Goal: Find specific page/section: Find specific page/section

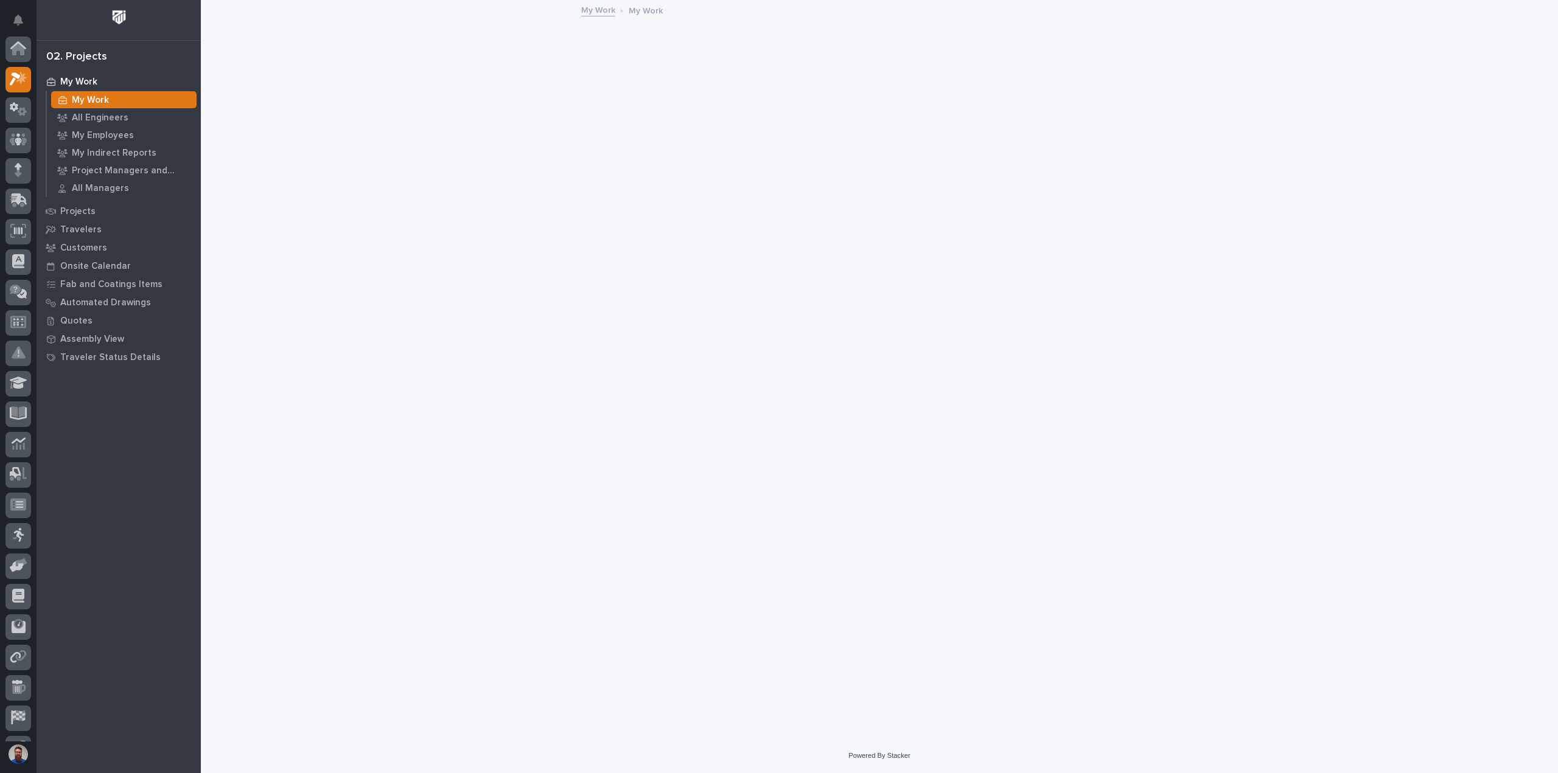
scroll to position [30, 0]
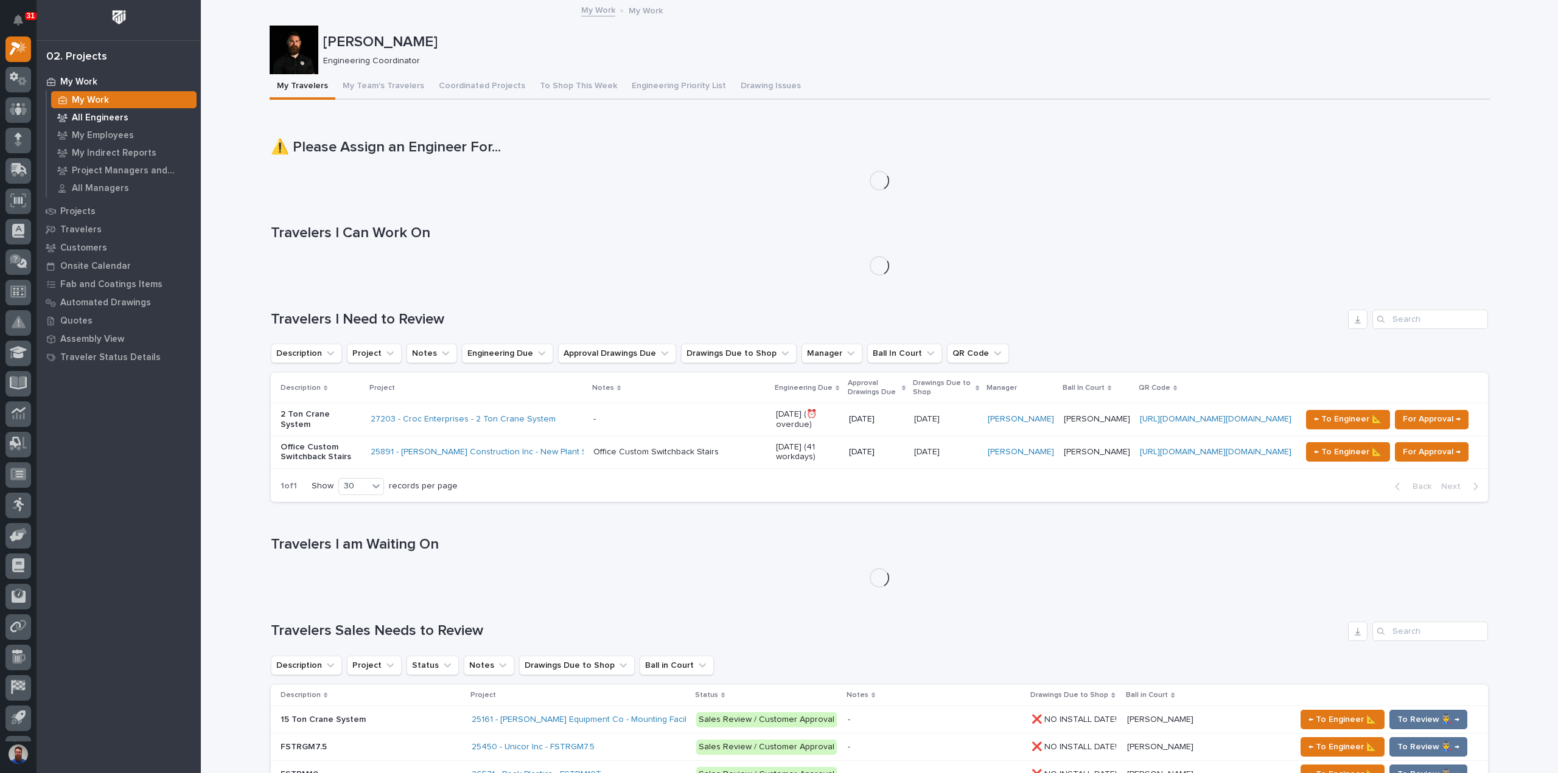
click at [101, 121] on p "All Engineers" at bounding box center [100, 118] width 57 height 11
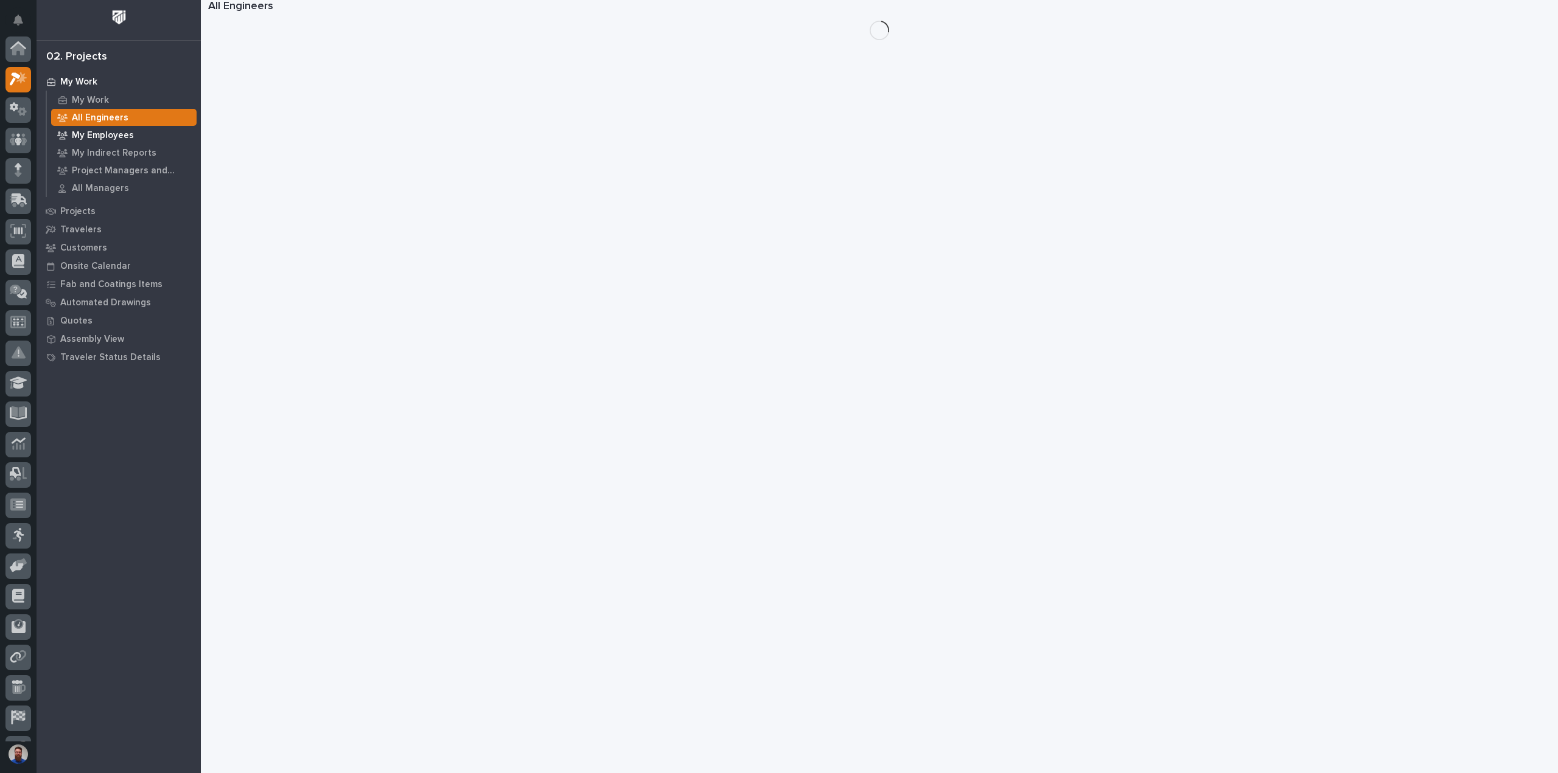
scroll to position [30, 0]
click at [99, 136] on p "My Employees" at bounding box center [103, 135] width 62 height 11
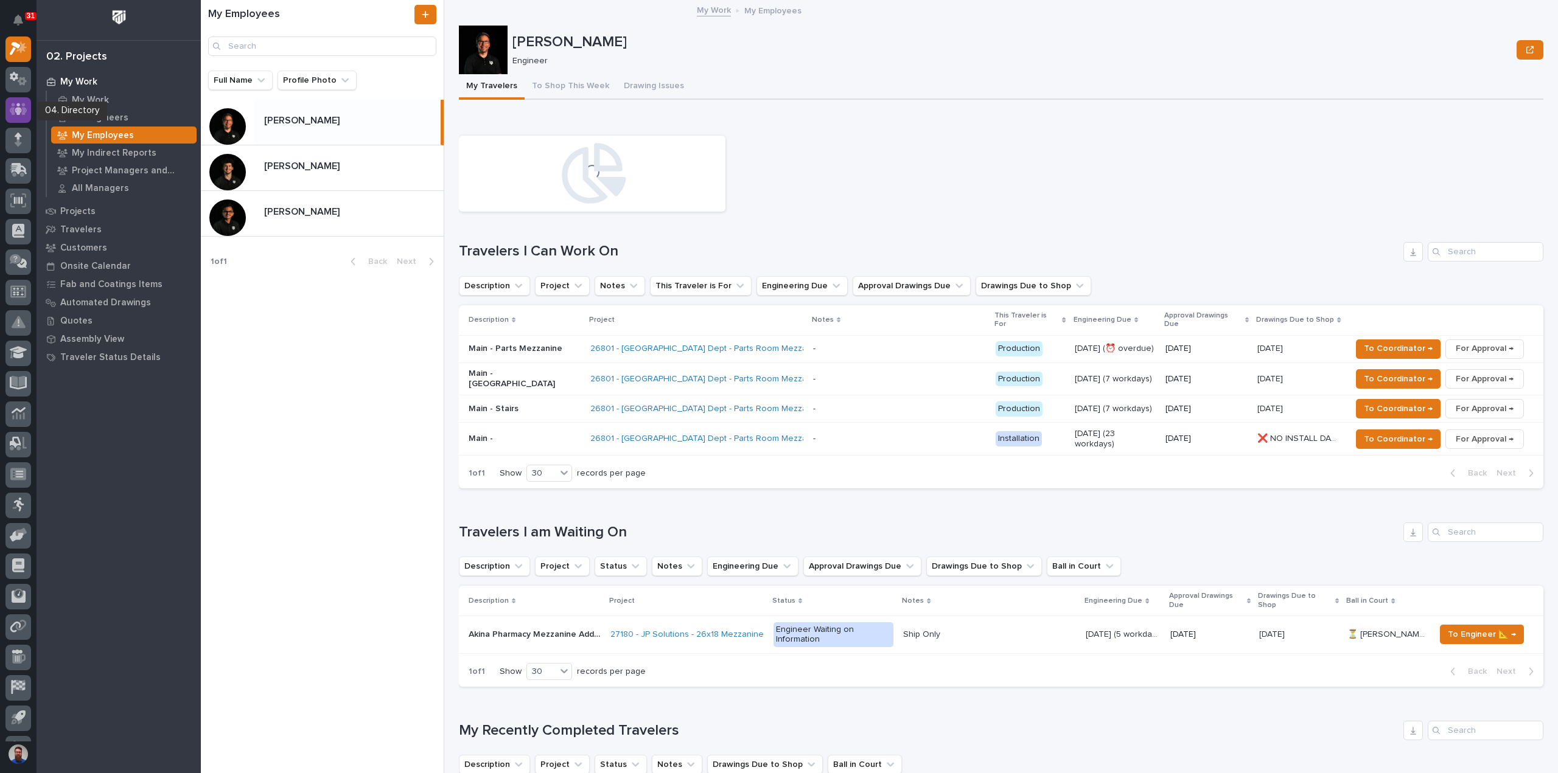
click at [9, 102] on div at bounding box center [18, 110] width 26 height 26
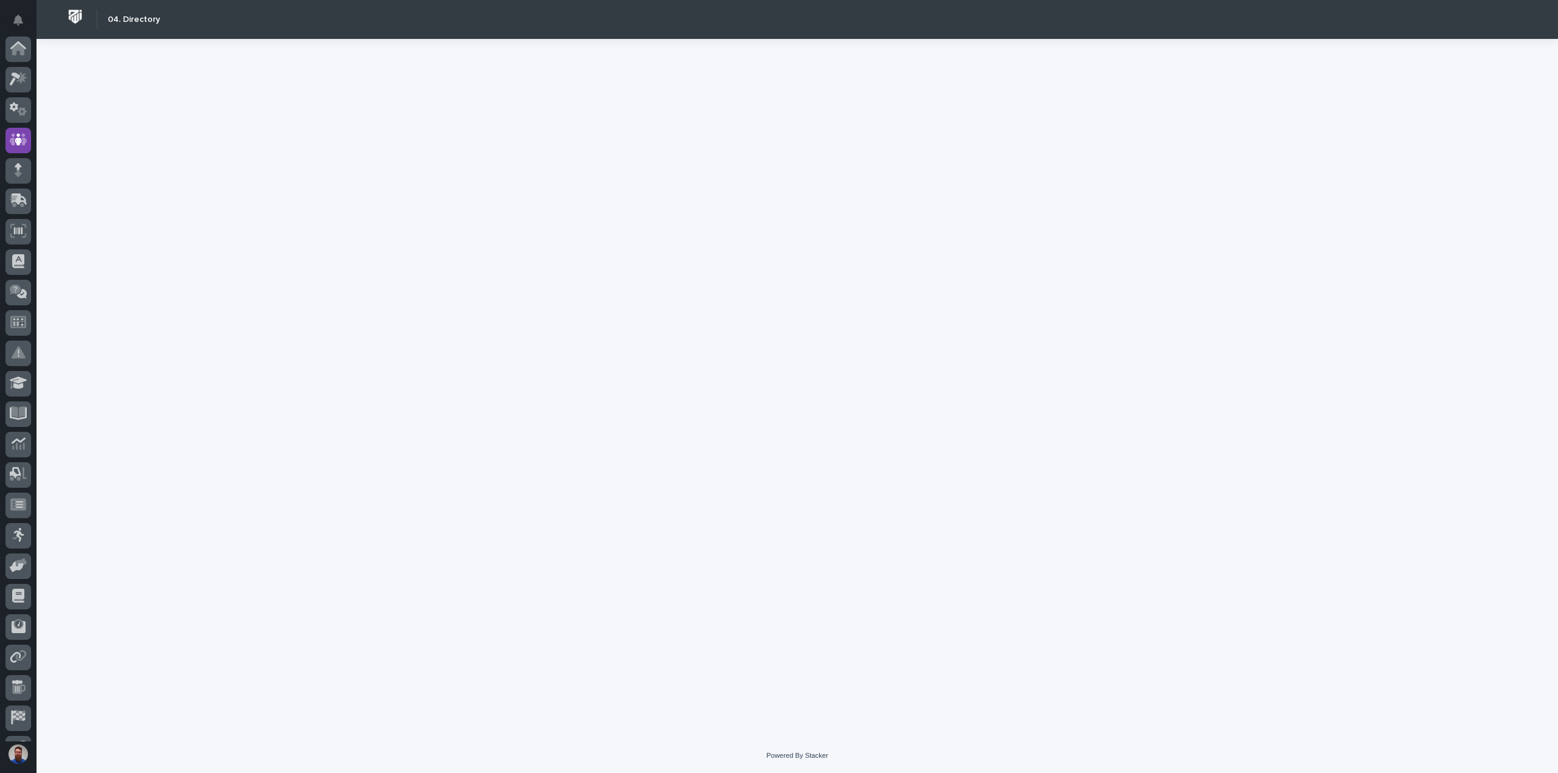
scroll to position [85, 0]
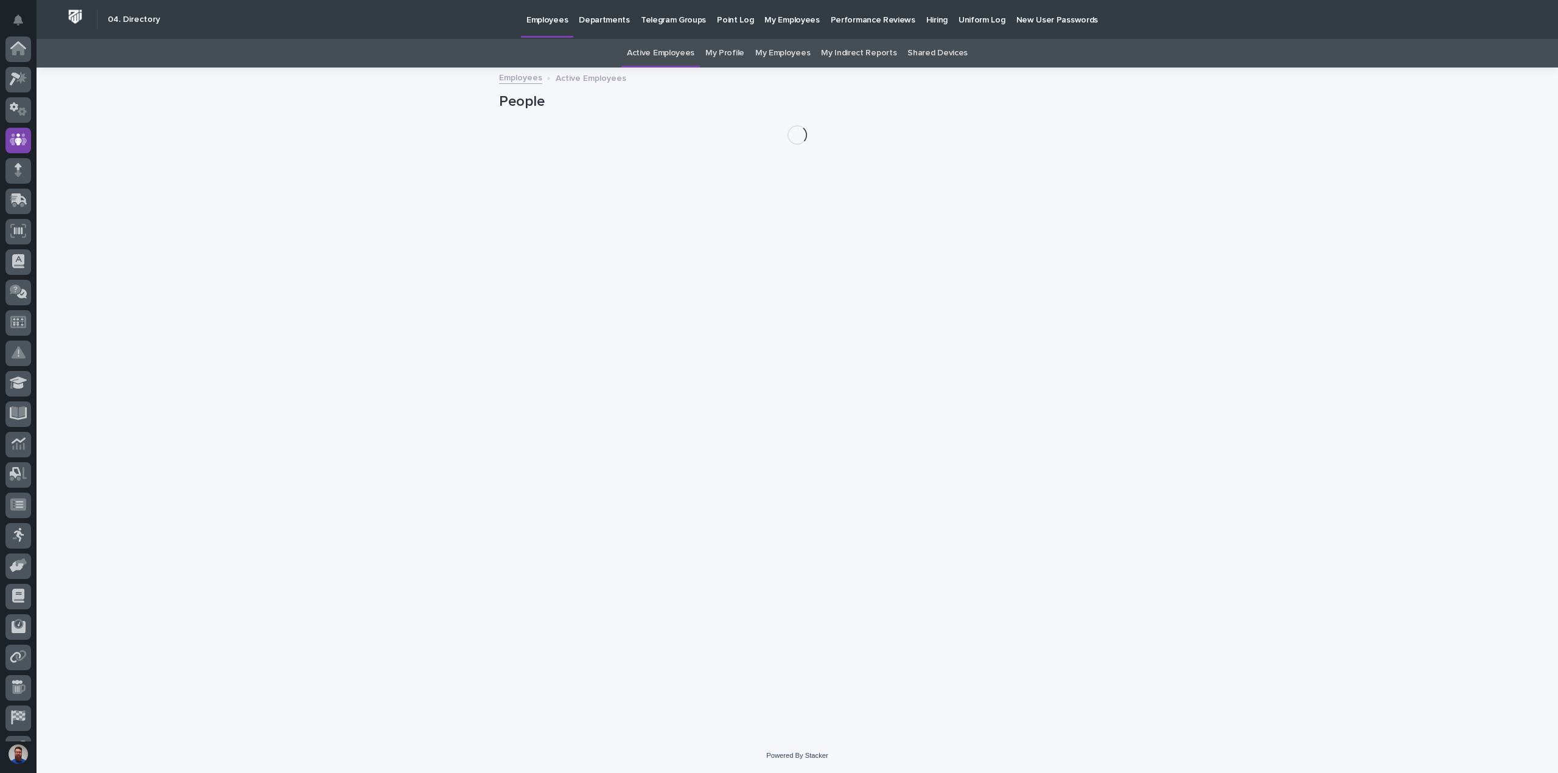
scroll to position [85, 0]
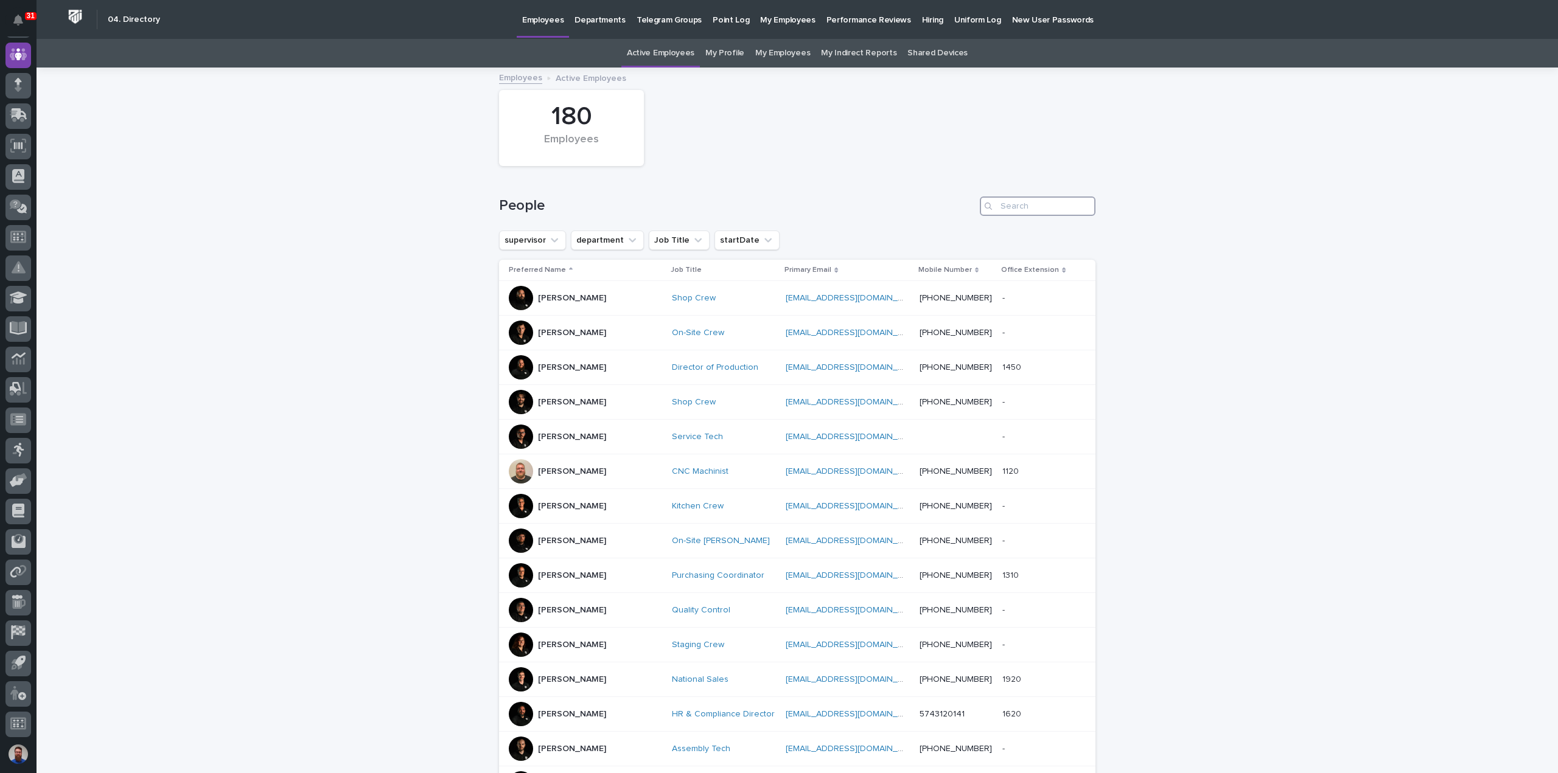
click at [1022, 203] on input "Search" at bounding box center [1038, 206] width 116 height 19
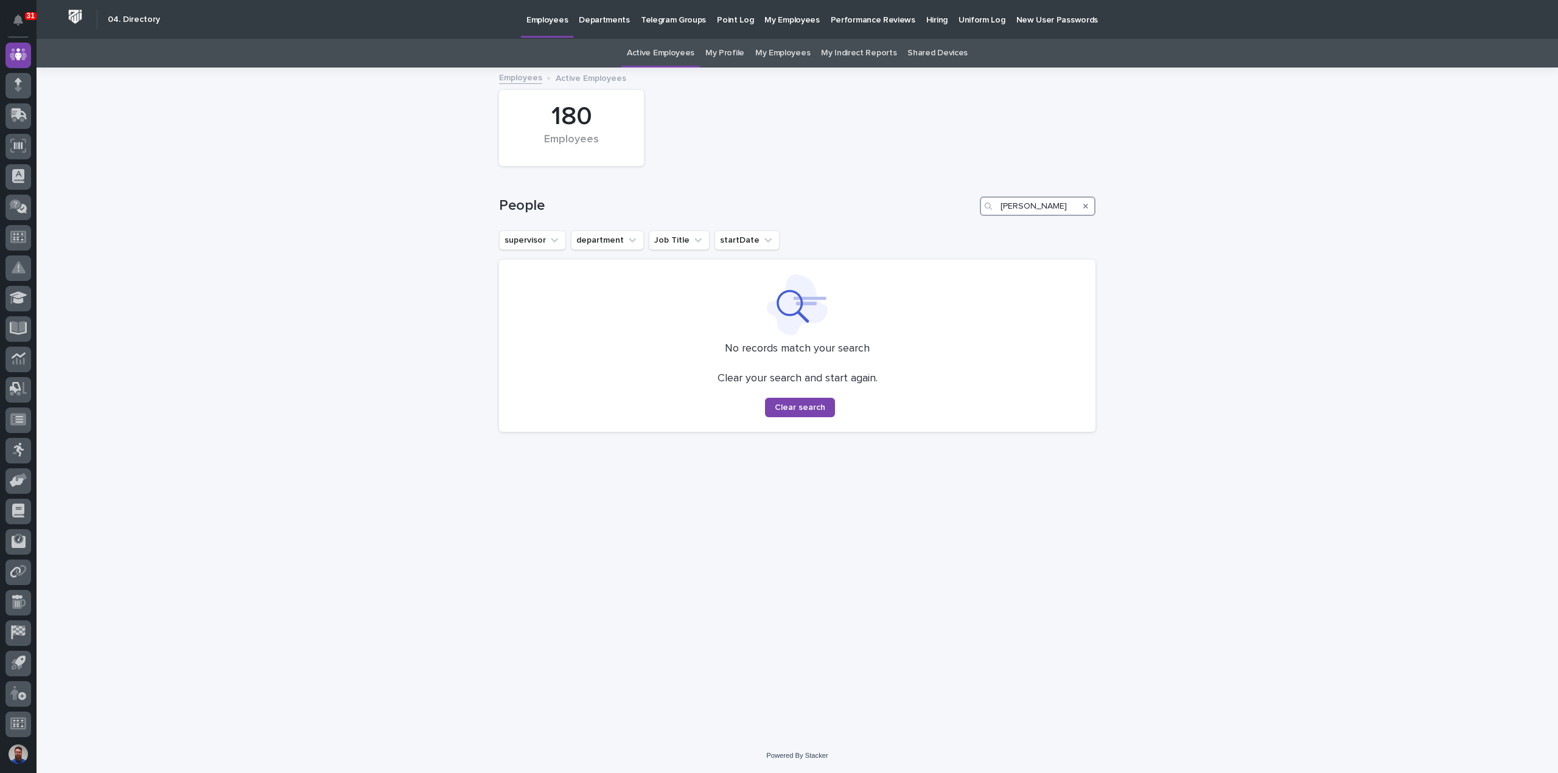
click at [1061, 204] on input "kyle miller" at bounding box center [1038, 206] width 116 height 19
click at [1062, 199] on input "kyle miller" at bounding box center [1038, 206] width 116 height 19
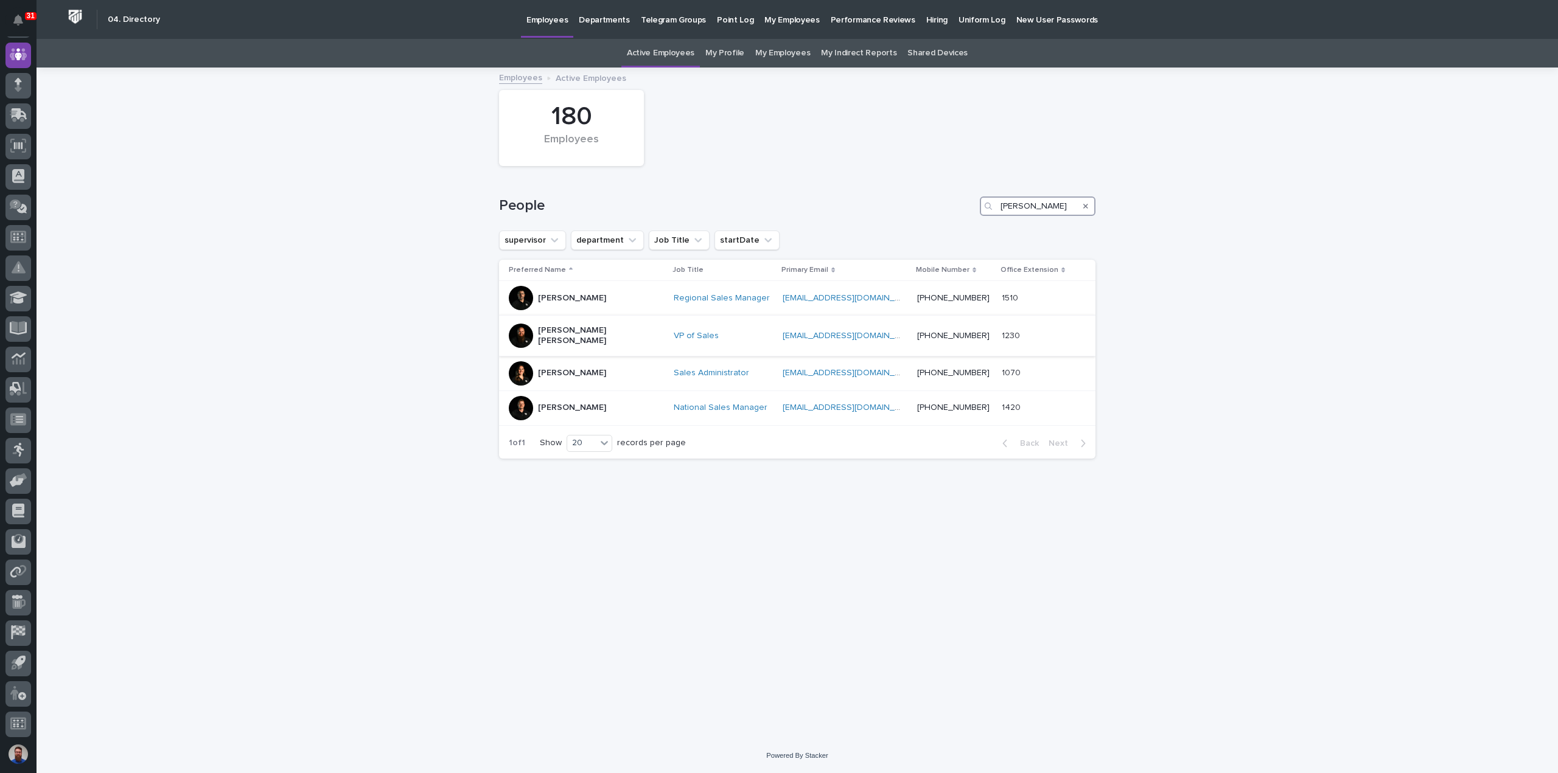
type input "kyle da"
click at [590, 334] on p "Kyle David Miller" at bounding box center [599, 336] width 122 height 21
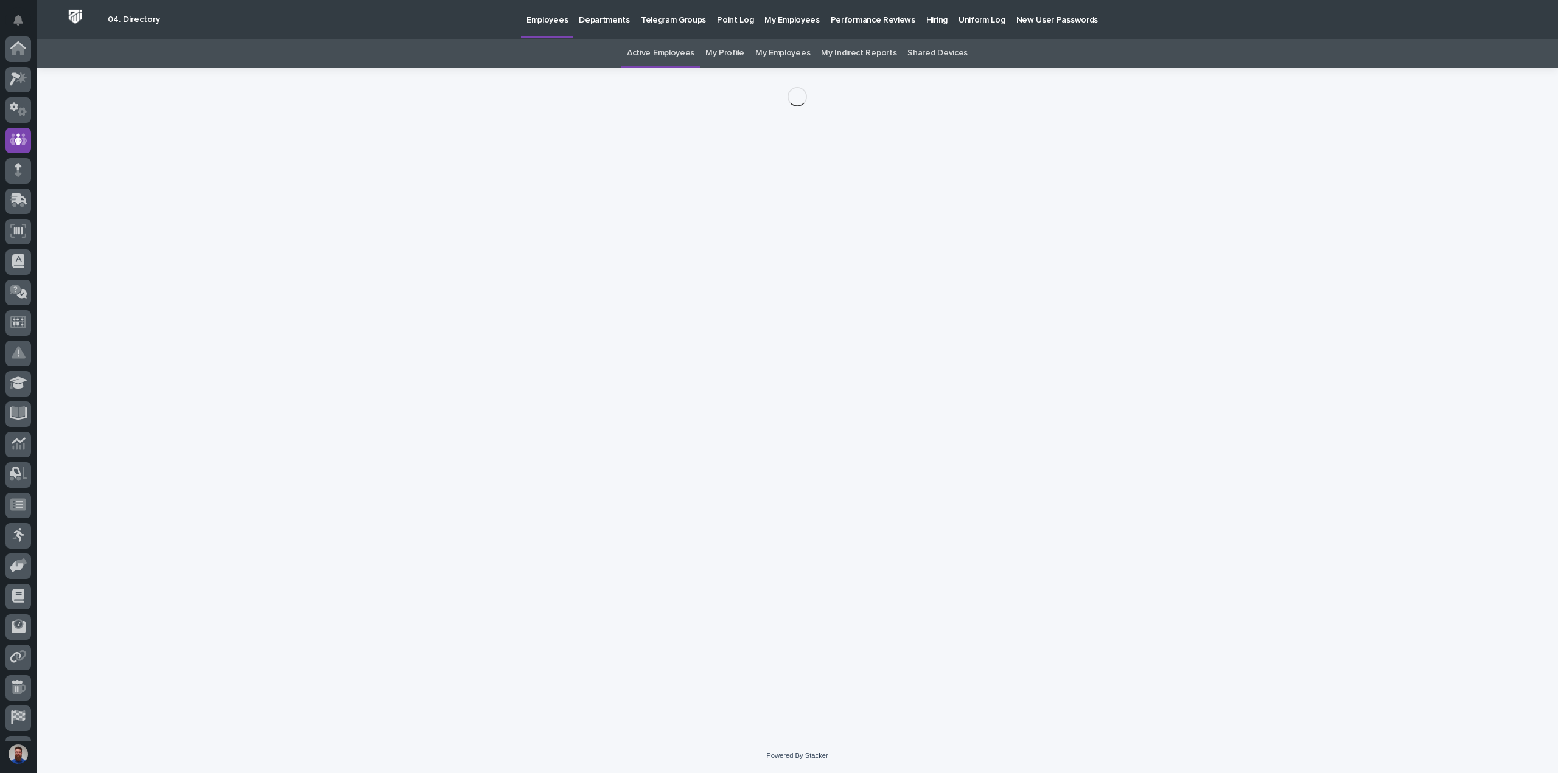
scroll to position [85, 0]
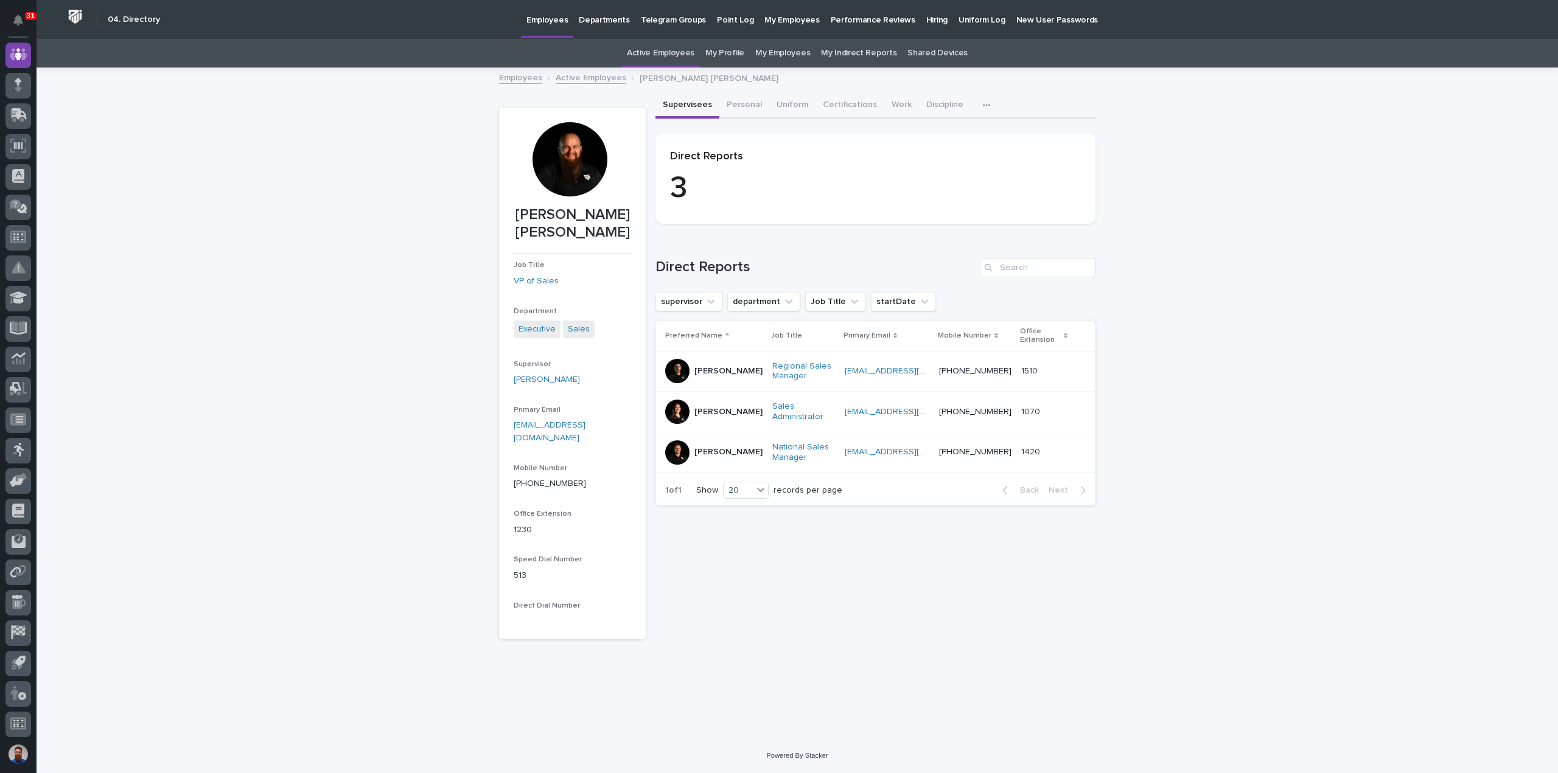
click at [243, 300] on div "Loading... Saving… Loading... Saving… Kyle David Miller Kyle David Miller Job T…" at bounding box center [797, 404] width 1521 height 670
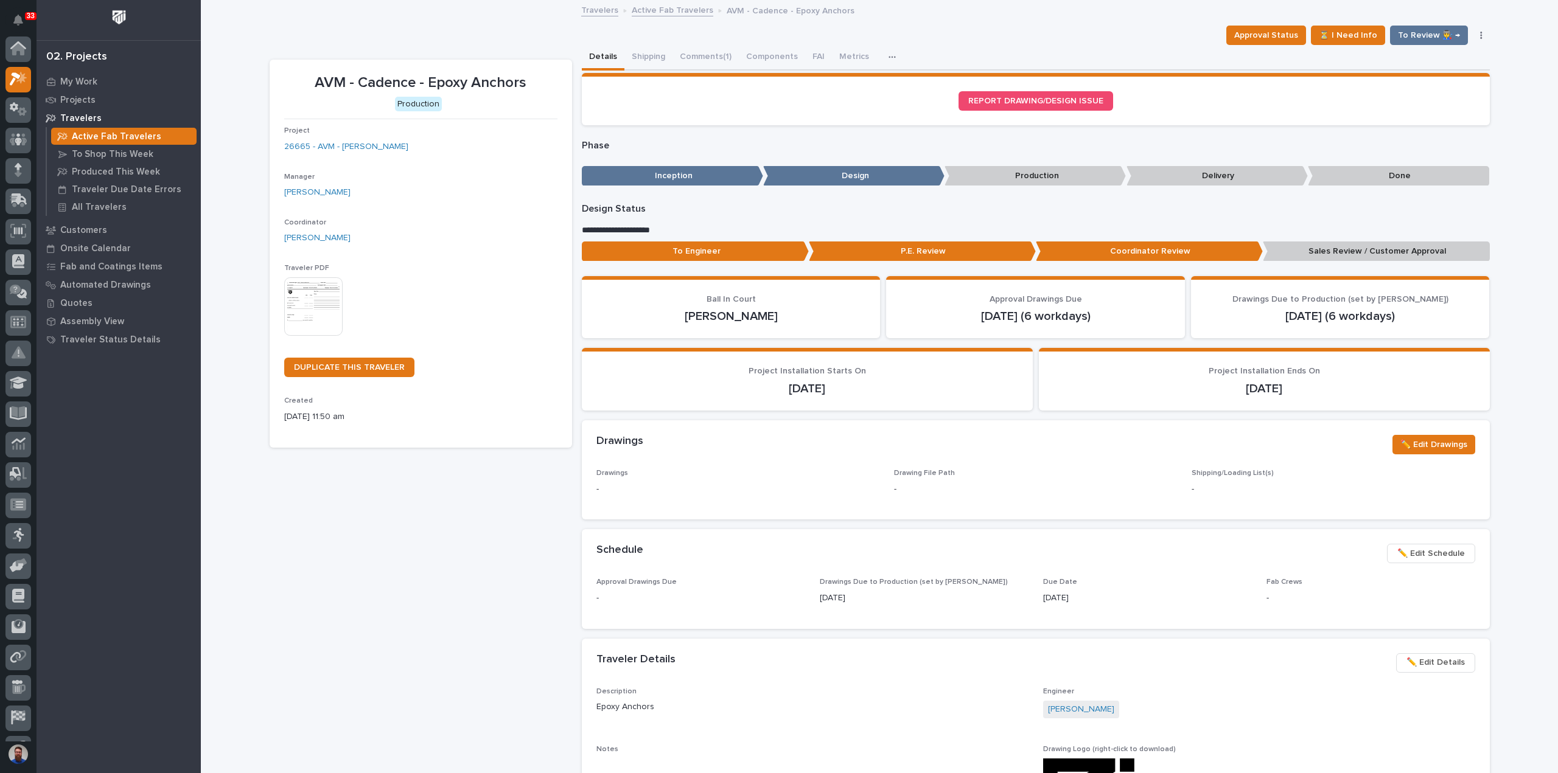
scroll to position [30, 0]
